Goal: Information Seeking & Learning: Learn about a topic

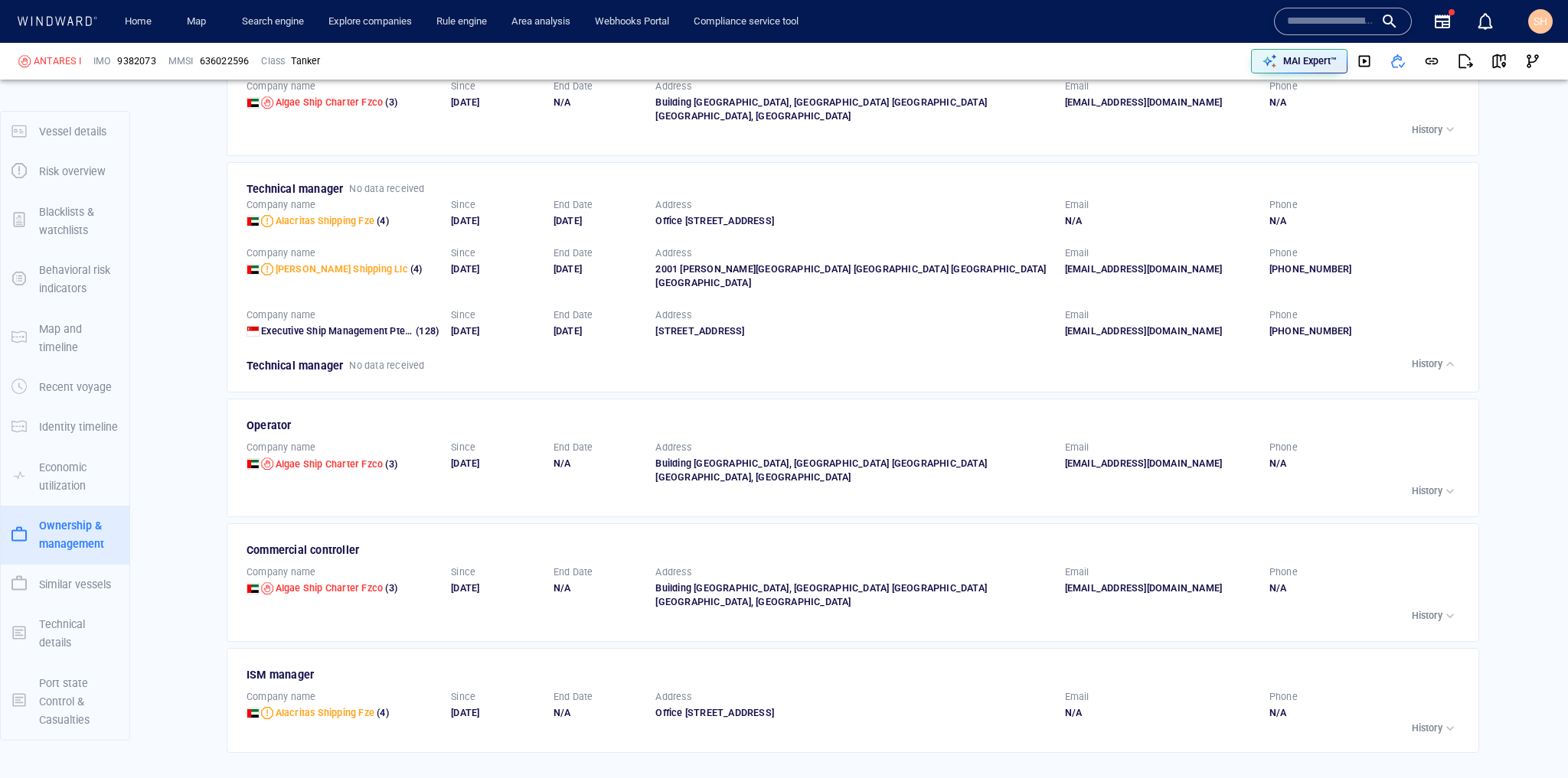
scroll to position [3123, 0]
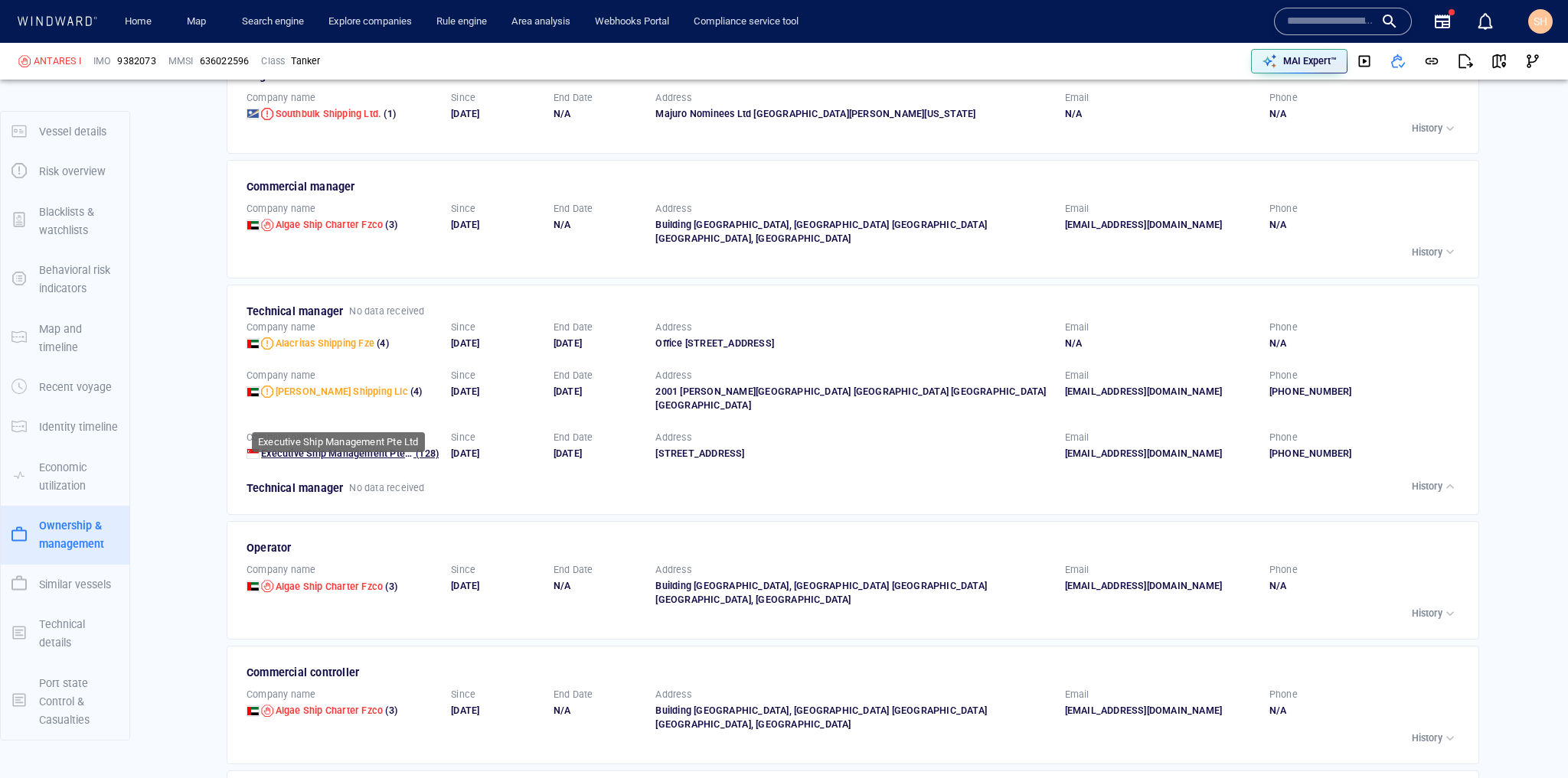
click at [384, 448] on span "Executive Ship Management Pte Ltd" at bounding box center [342, 454] width 161 height 12
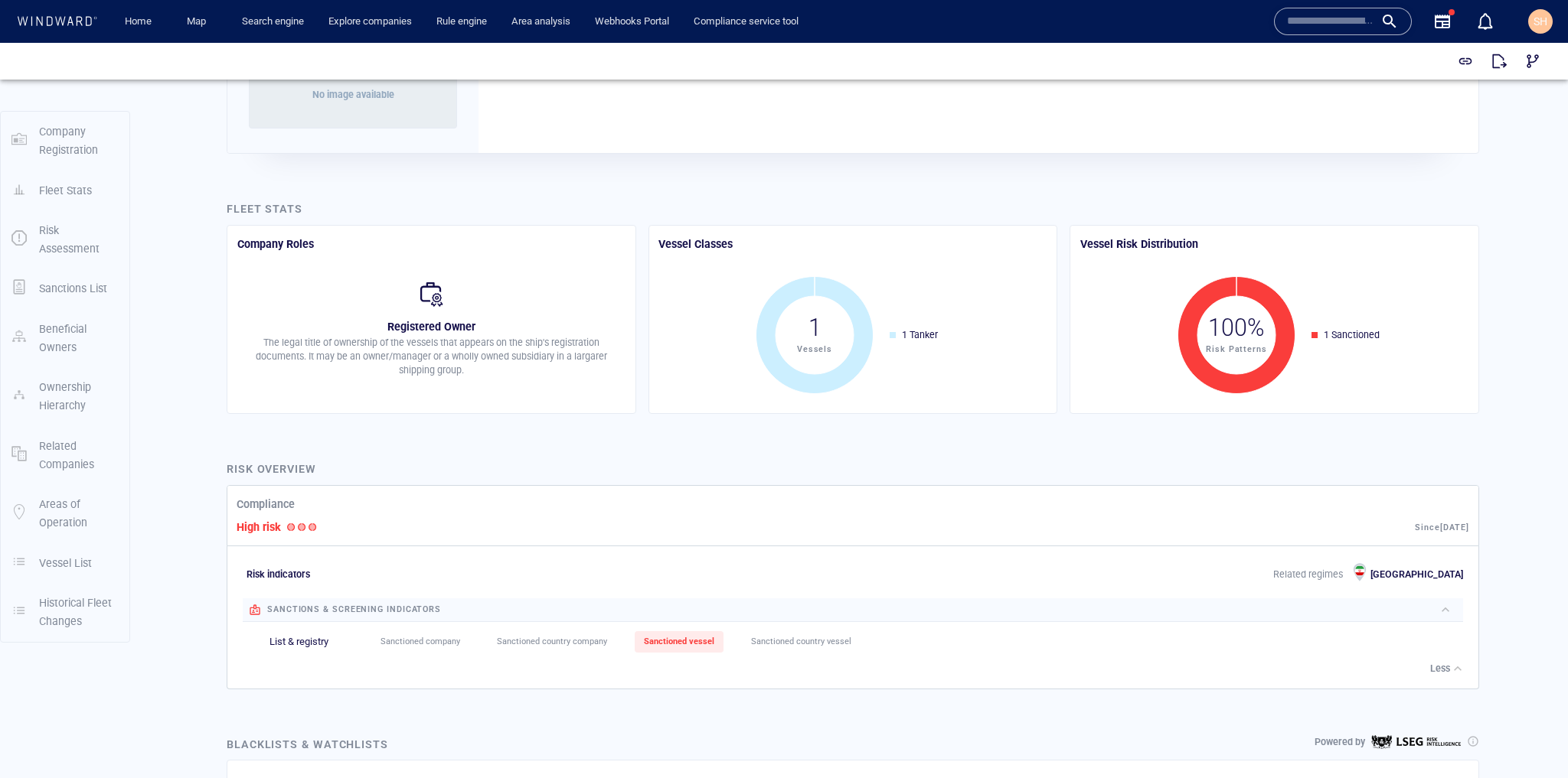
scroll to position [245, 0]
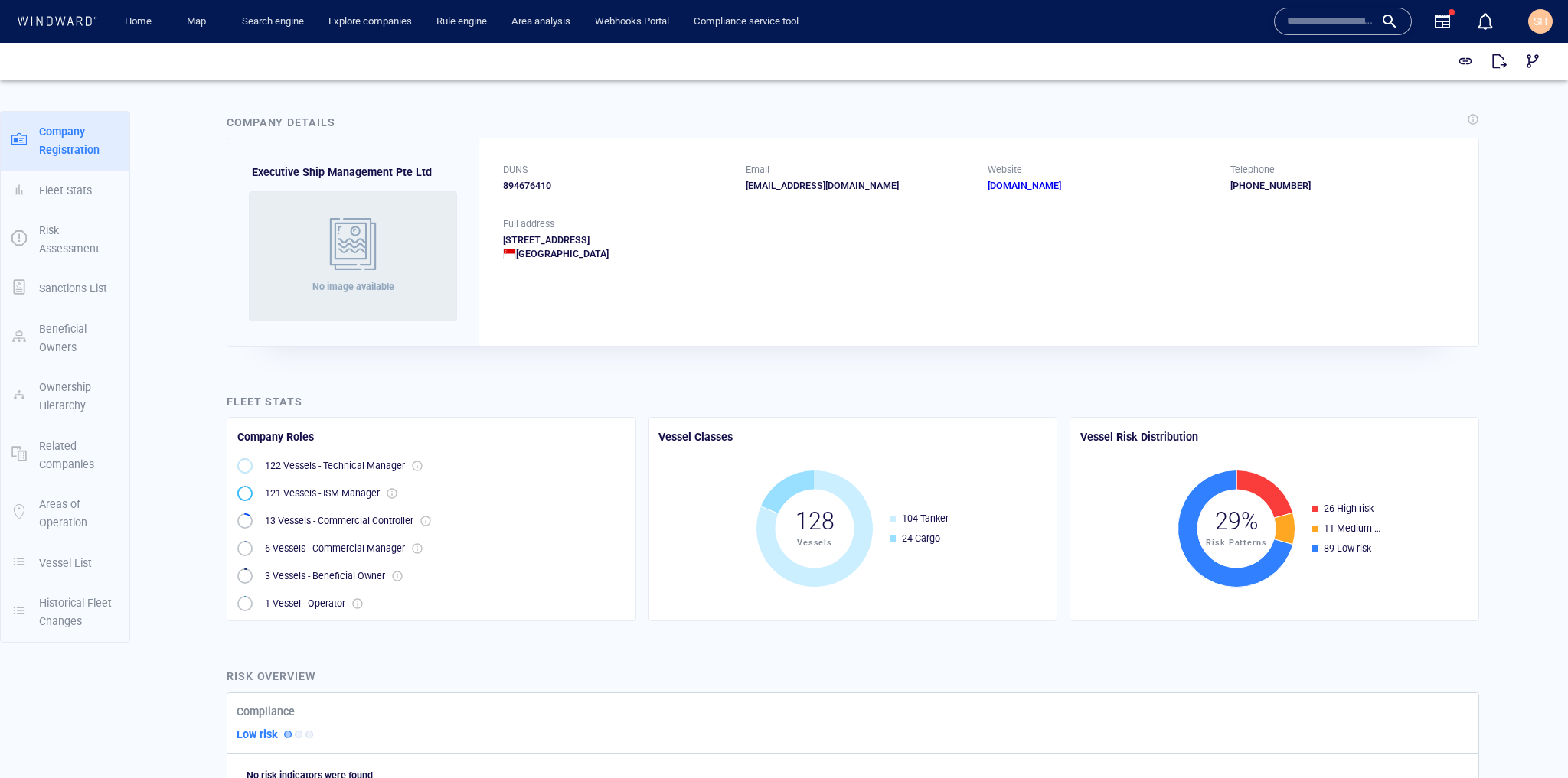
scroll to position [184, 0]
